Goal: Find specific page/section: Find specific page/section

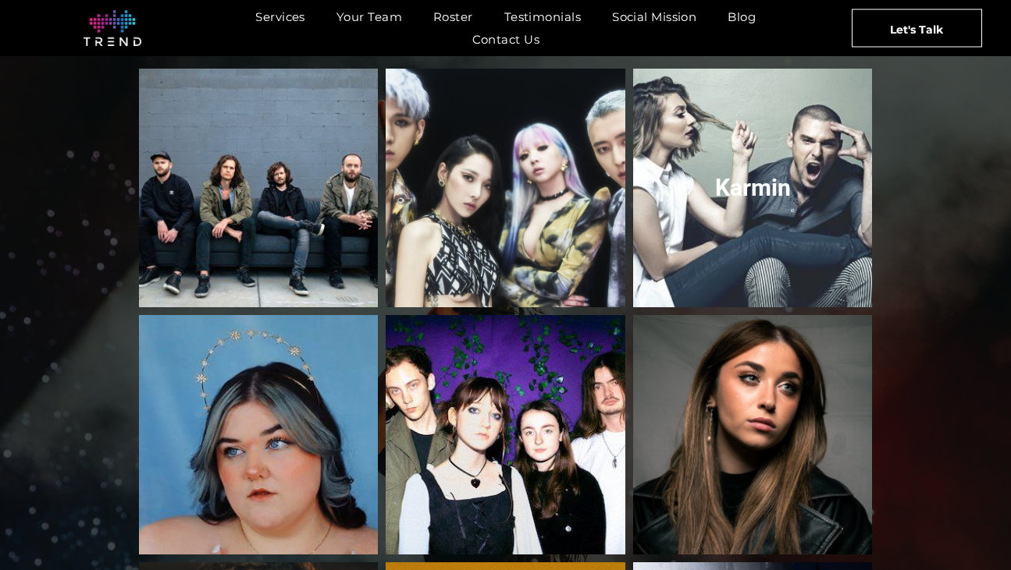
scroll to position [2107, 0]
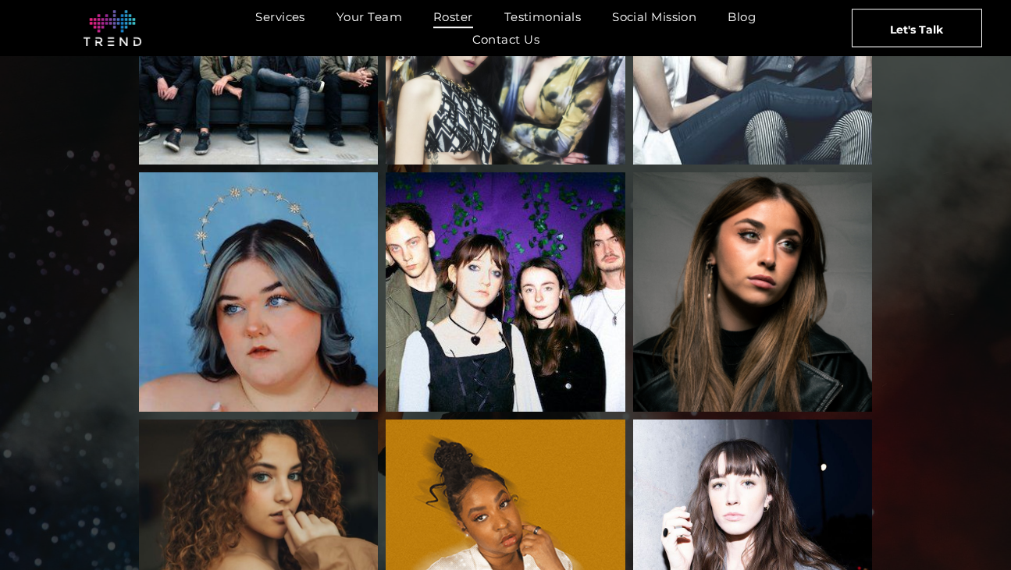
click at [450, 16] on span "Roster" at bounding box center [453, 16] width 40 height 23
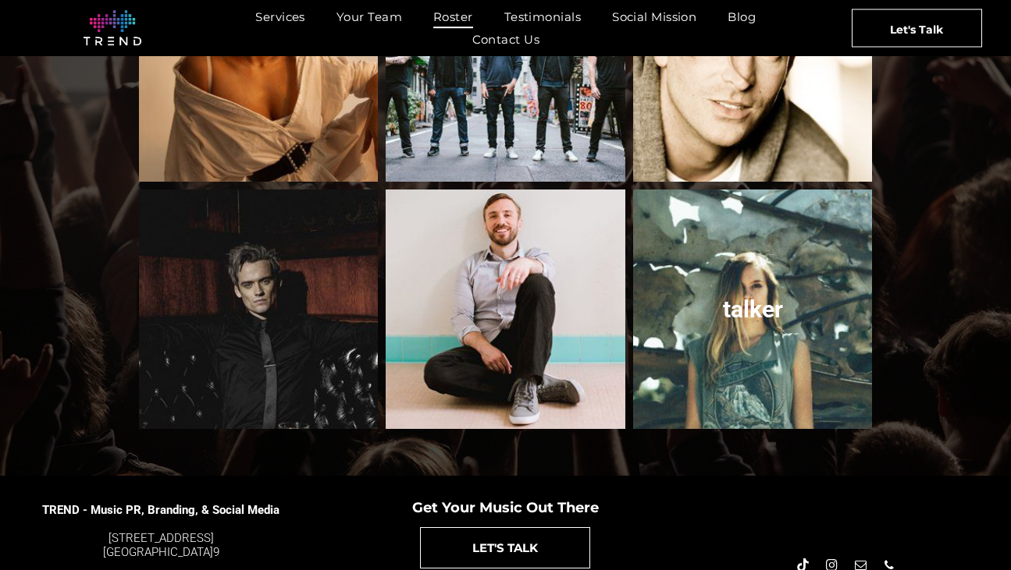
scroll to position [1742, 0]
